Goal: Task Accomplishment & Management: Manage account settings

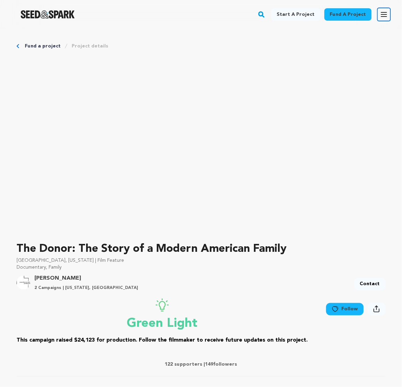
click at [386, 16] on button "Open main menu" at bounding box center [384, 15] width 14 height 14
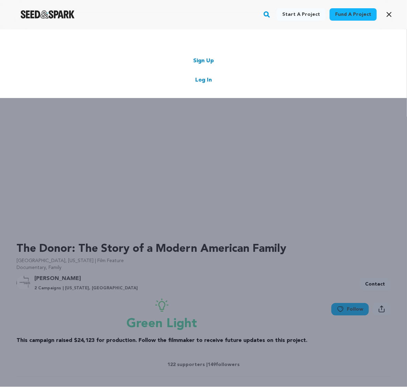
click at [209, 84] on link "Log In" at bounding box center [203, 80] width 17 height 8
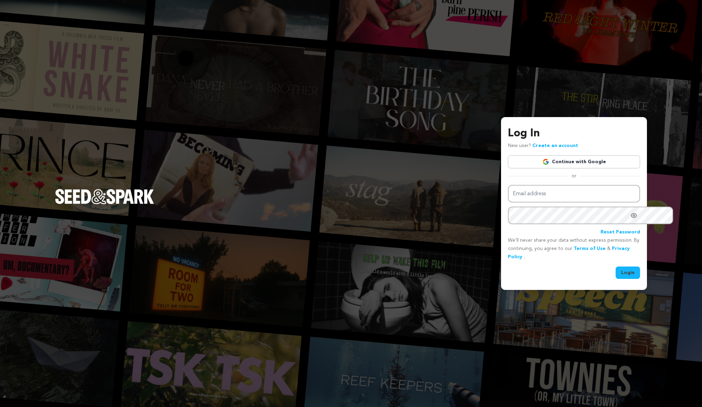
click at [407, 156] on link "Continue with Google" at bounding box center [574, 161] width 132 height 13
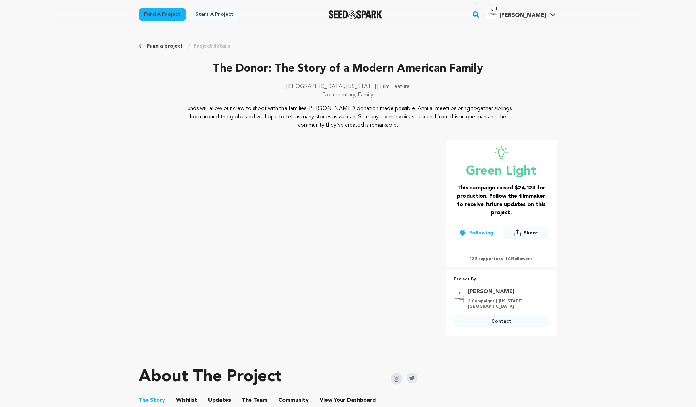
scroll to position [1, 0]
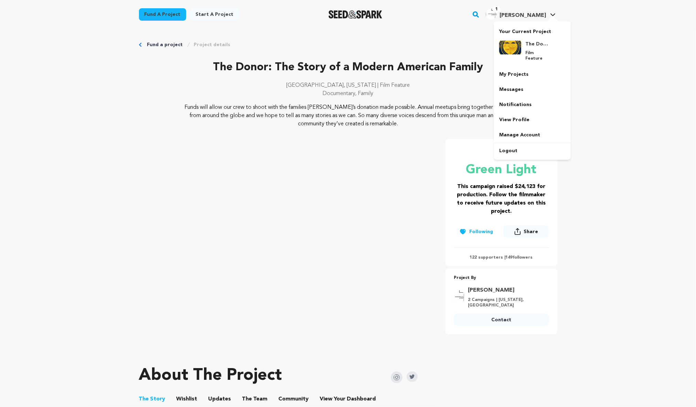
click at [546, 14] on h4 "Jason P." at bounding box center [523, 15] width 46 height 8
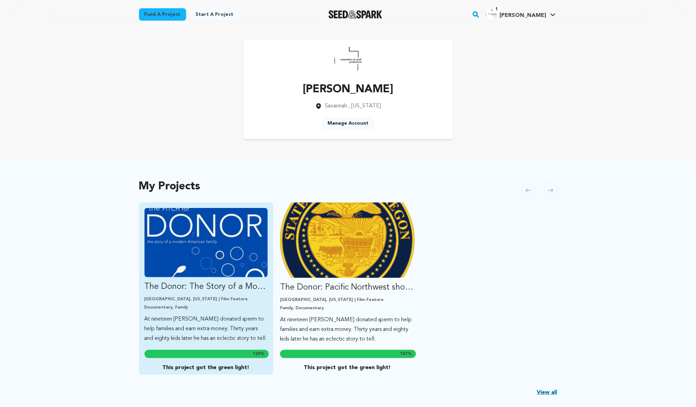
scroll to position [4, 0]
click at [194, 277] on img "Fund The Donor: The Story of a Modern American Family" at bounding box center [207, 242] width 124 height 69
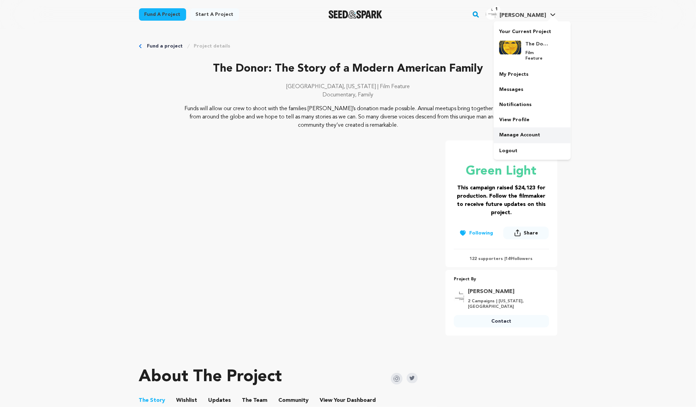
click at [571, 142] on link "Manage Account" at bounding box center [532, 134] width 77 height 15
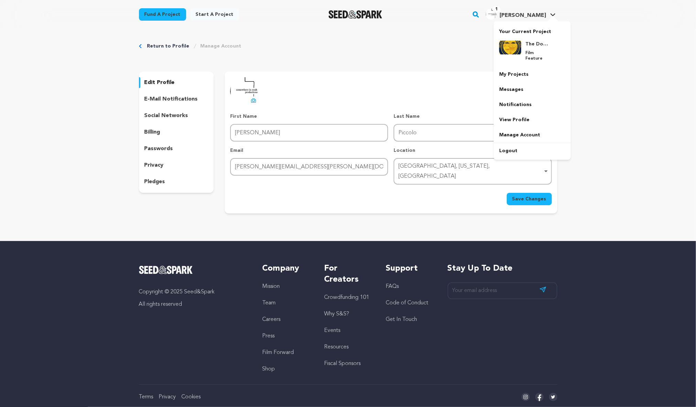
click at [546, 18] on span "[PERSON_NAME]" at bounding box center [523, 16] width 46 height 6
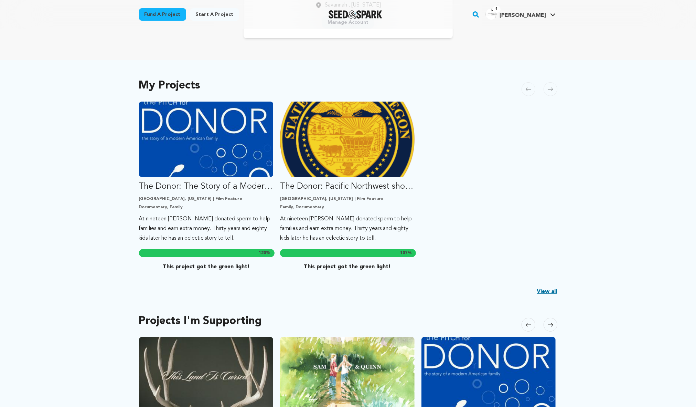
scroll to position [238, 0]
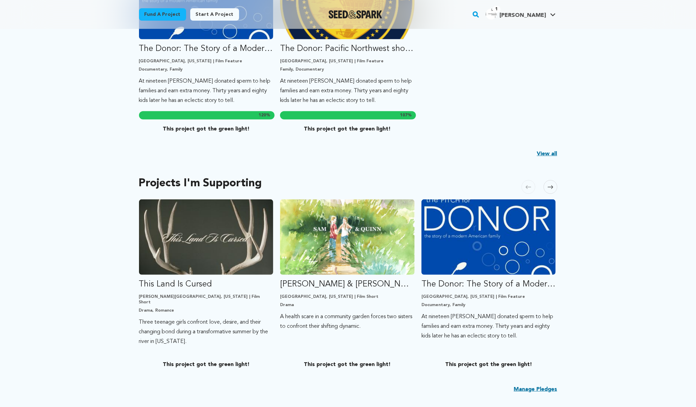
click at [557, 172] on div "My Projects Carousel Skip to previous slide page Carousel The Donor: The Story …" at bounding box center [348, 53] width 418 height 235
click at [557, 158] on link "View all" at bounding box center [547, 154] width 20 height 8
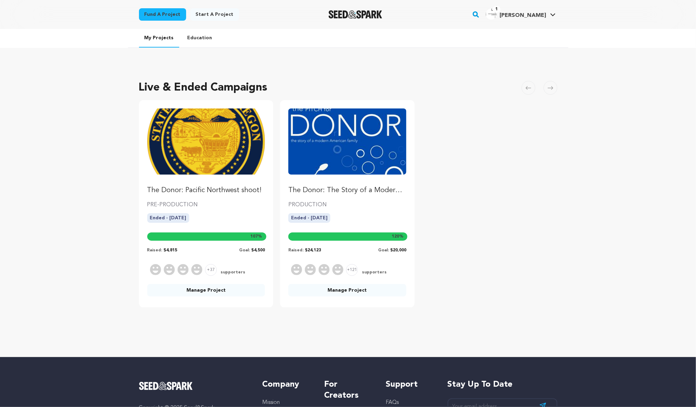
click at [344, 296] on link "Manage Project" at bounding box center [347, 290] width 118 height 12
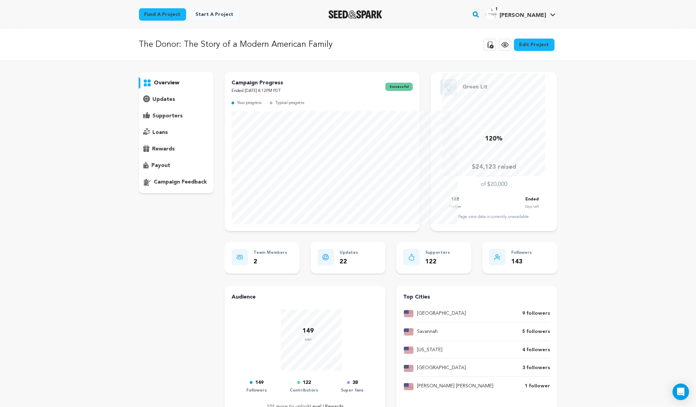
click at [153, 120] on p "supporters" at bounding box center [168, 116] width 30 height 8
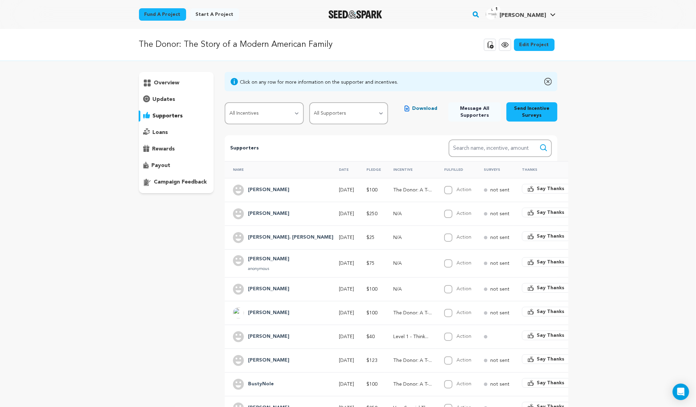
click at [437, 112] on span "Download" at bounding box center [424, 108] width 25 height 7
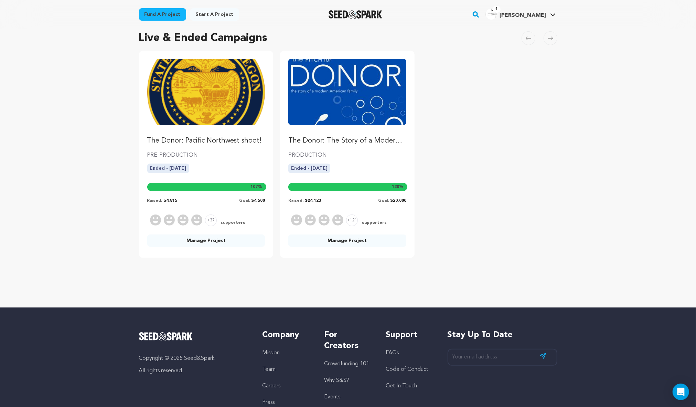
scroll to position [135, 0]
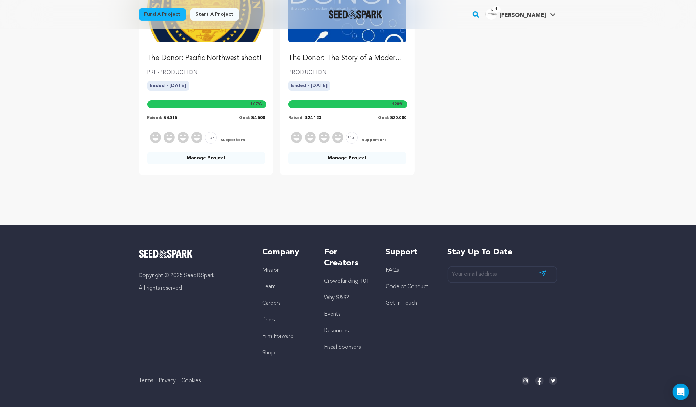
click at [180, 164] on link "Manage Project" at bounding box center [206, 158] width 118 height 12
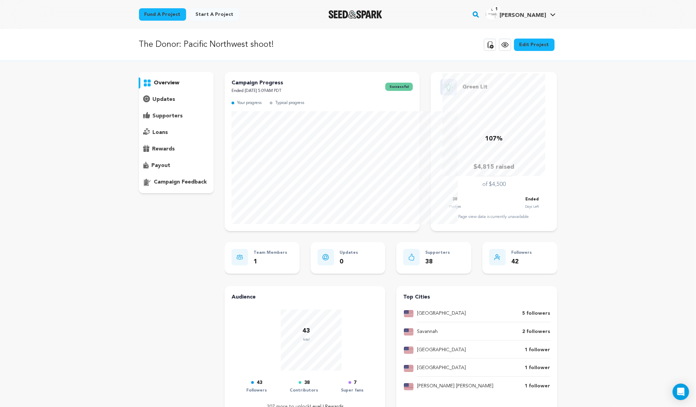
click at [153, 120] on p "supporters" at bounding box center [168, 116] width 30 height 8
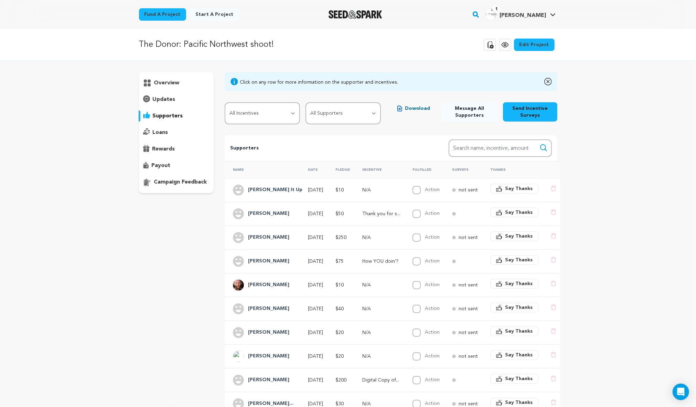
click at [425, 112] on span "Download" at bounding box center [417, 108] width 25 height 7
